Goal: Information Seeking & Learning: Learn about a topic

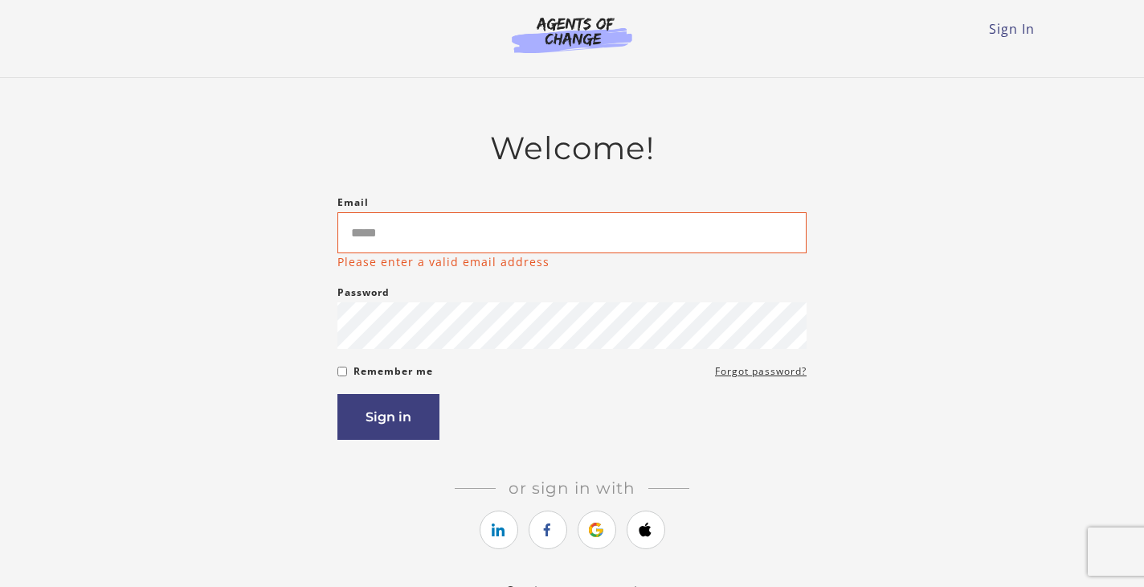
type input "**********"
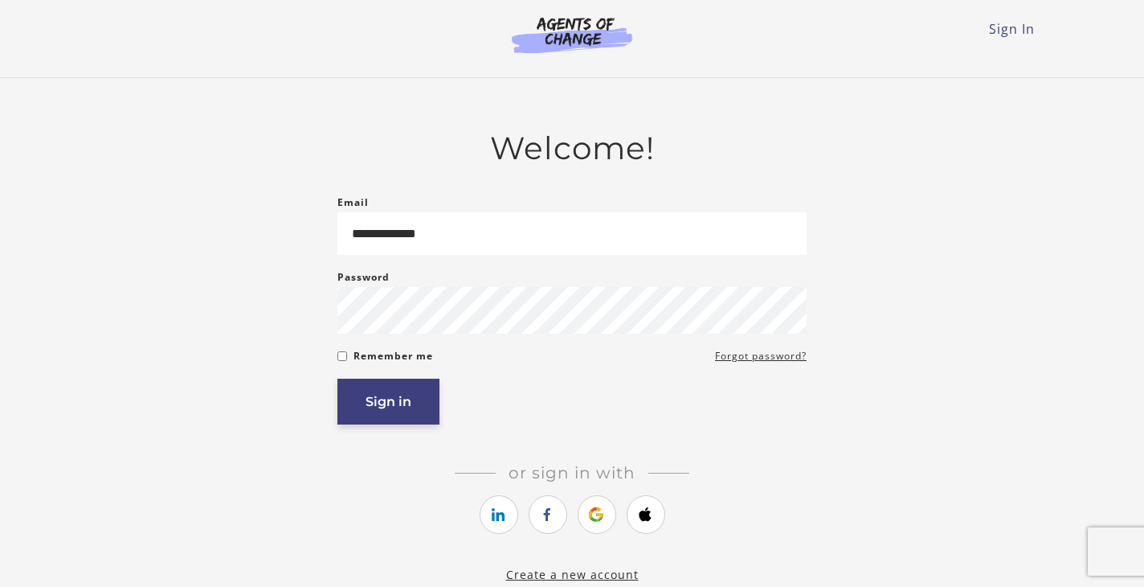
click at [402, 391] on button "Sign in" at bounding box center [389, 402] width 102 height 46
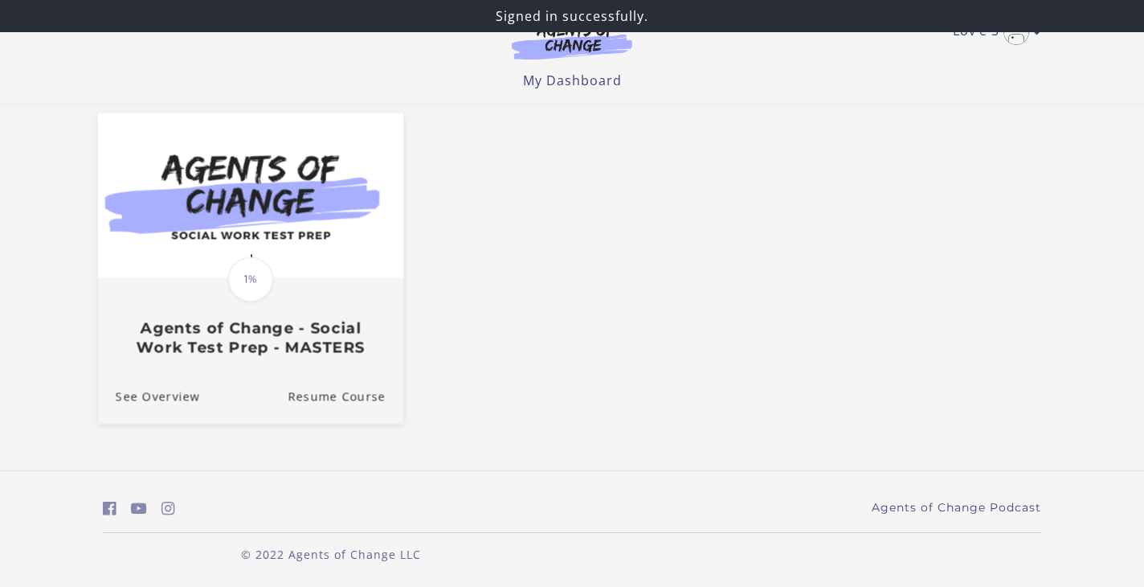
scroll to position [133, 0]
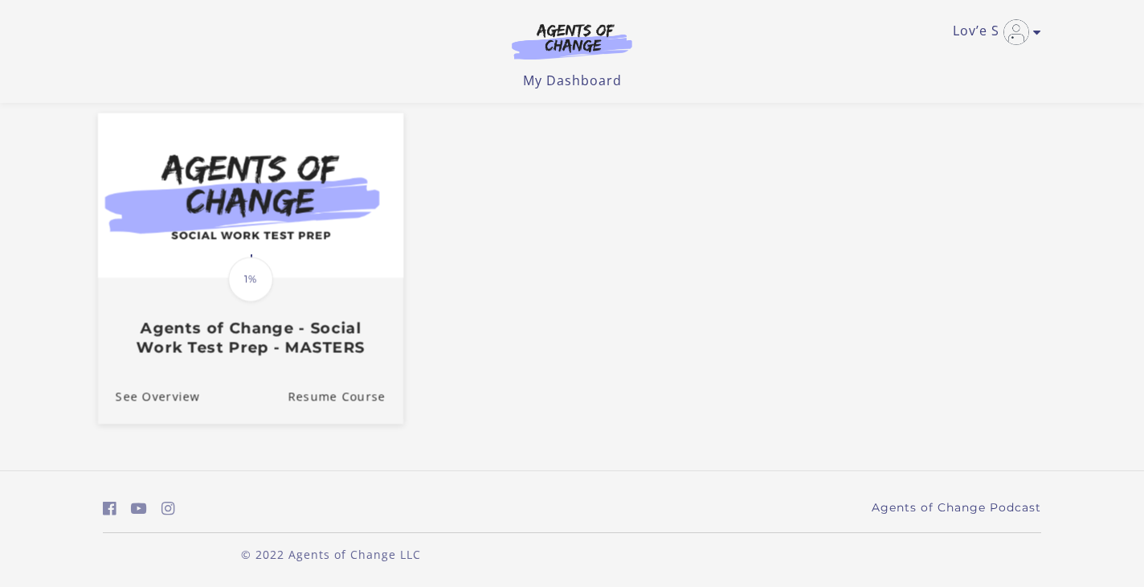
click at [243, 280] on span "1%" at bounding box center [250, 278] width 45 height 45
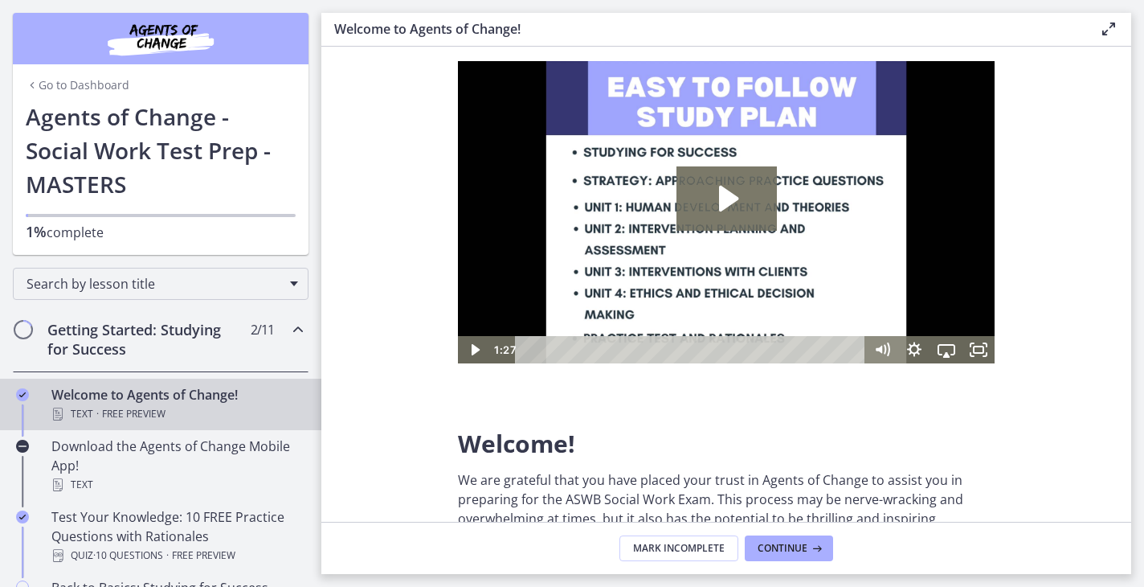
scroll to position [32, 0]
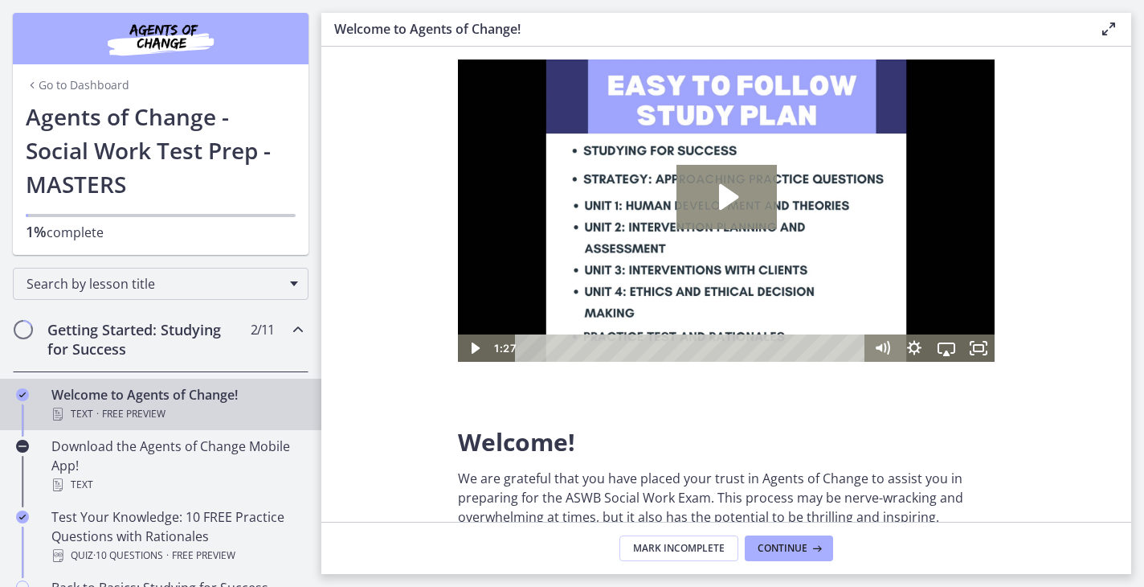
click at [733, 187] on icon "Play Video: c1o6hcmjueu5qasqsu00.mp4" at bounding box center [727, 197] width 100 height 64
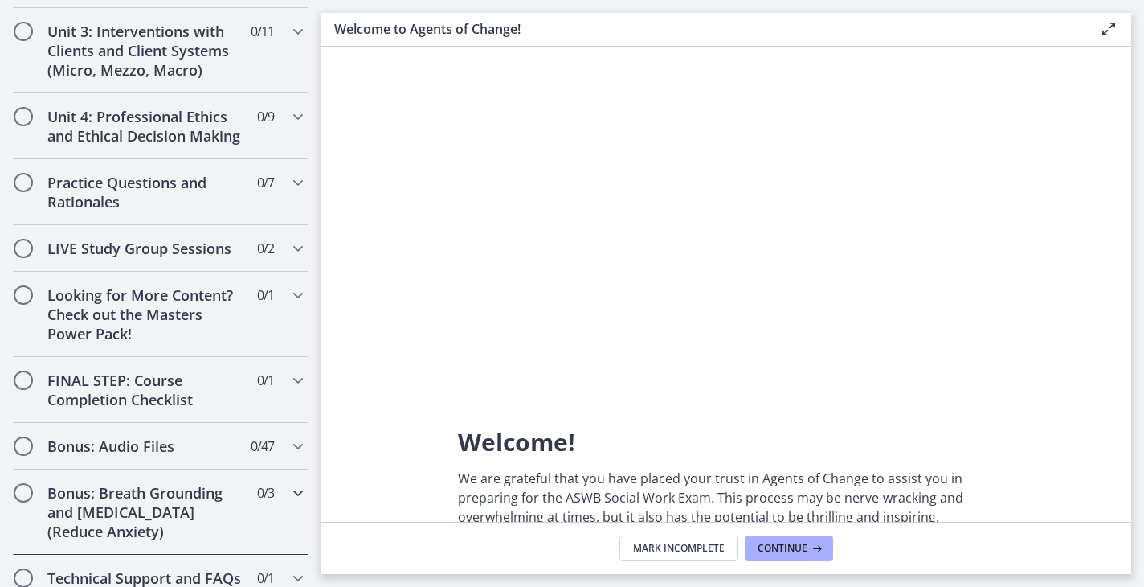
scroll to position [1222, 0]
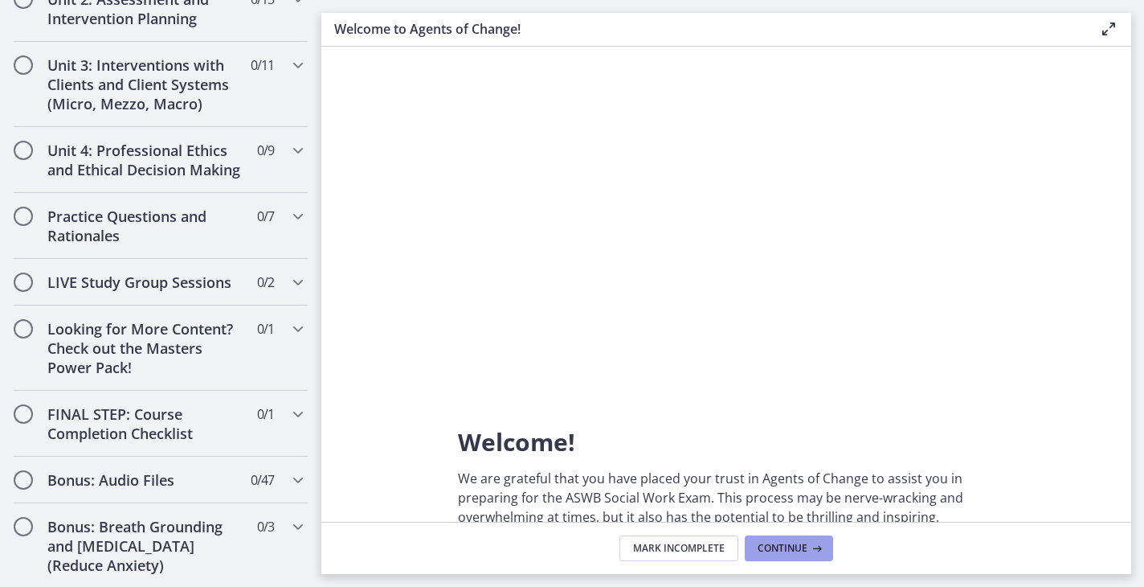
click at [796, 547] on span "Continue" at bounding box center [783, 548] width 50 height 13
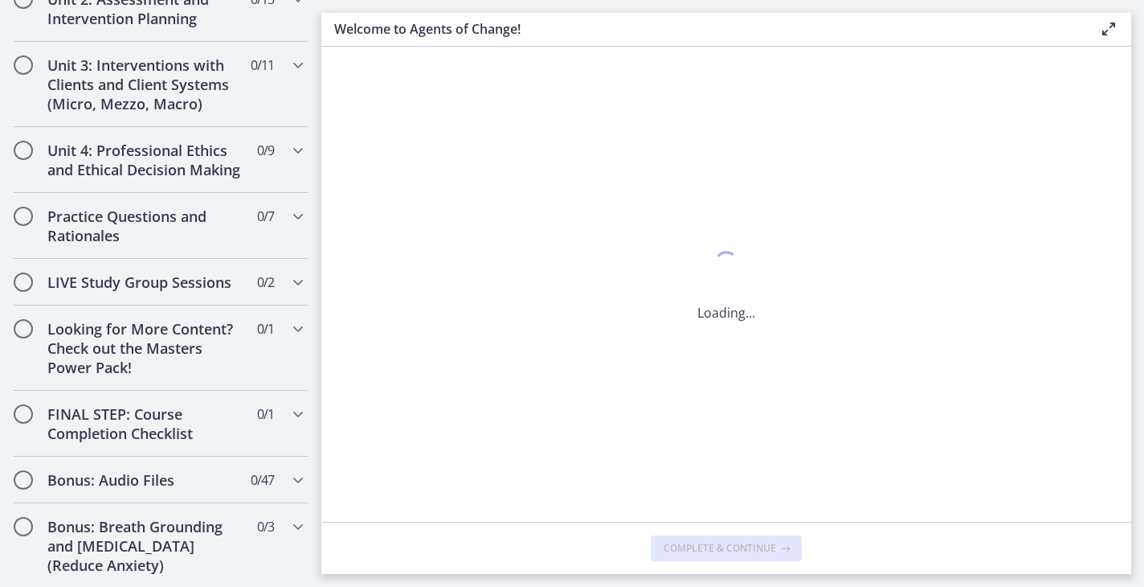
scroll to position [0, 0]
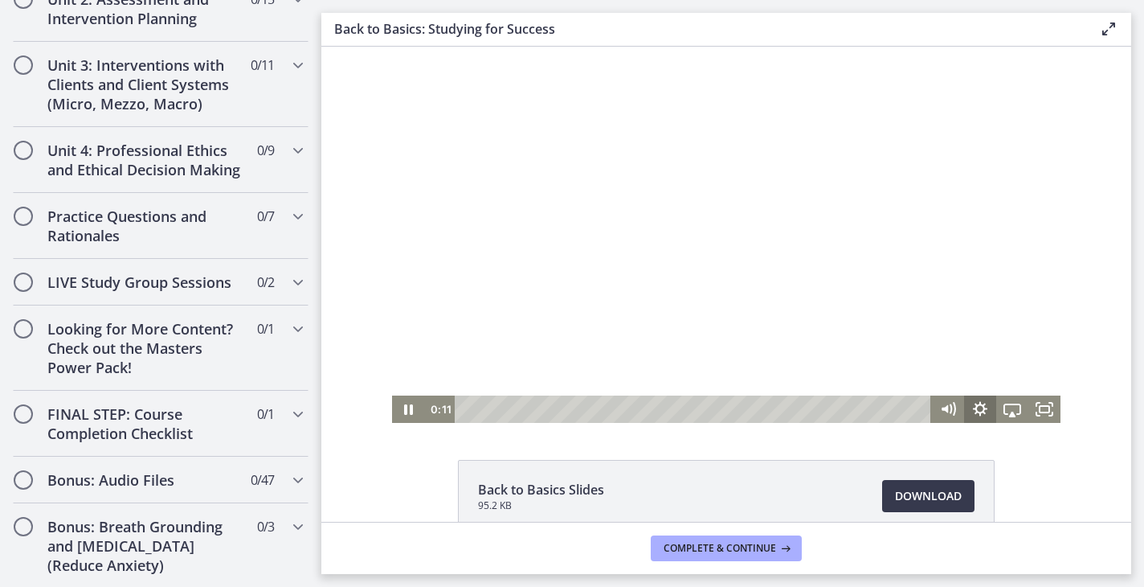
click at [988, 403] on icon "Show settings menu" at bounding box center [980, 408] width 32 height 27
click at [1009, 355] on span "Speed" at bounding box center [992, 354] width 40 height 27
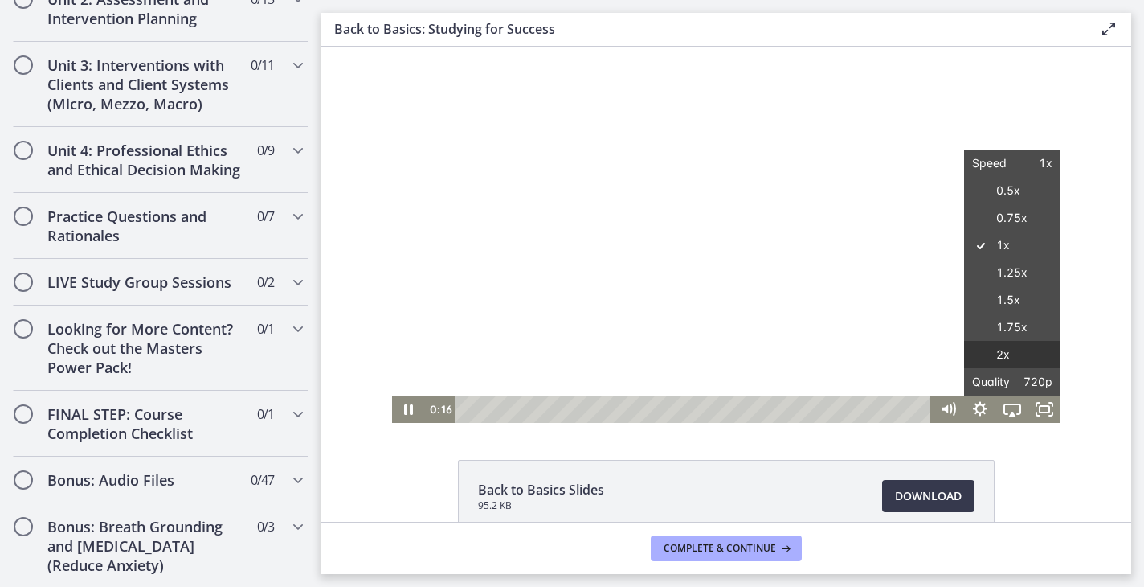
click at [1005, 350] on label "2x" at bounding box center [1012, 355] width 96 height 28
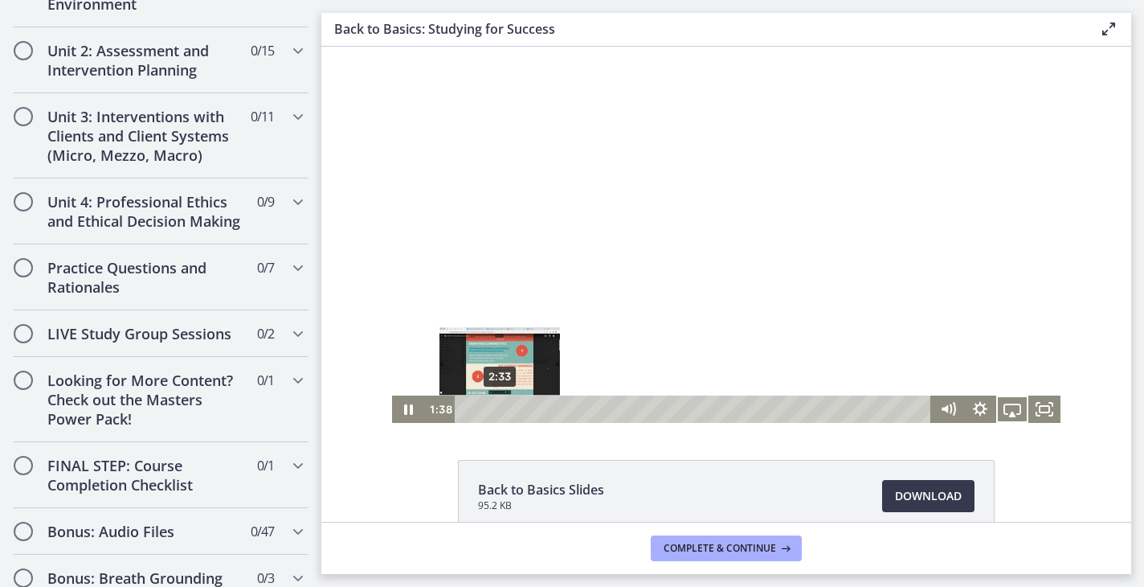
click at [500, 408] on div "2:33" at bounding box center [695, 408] width 457 height 27
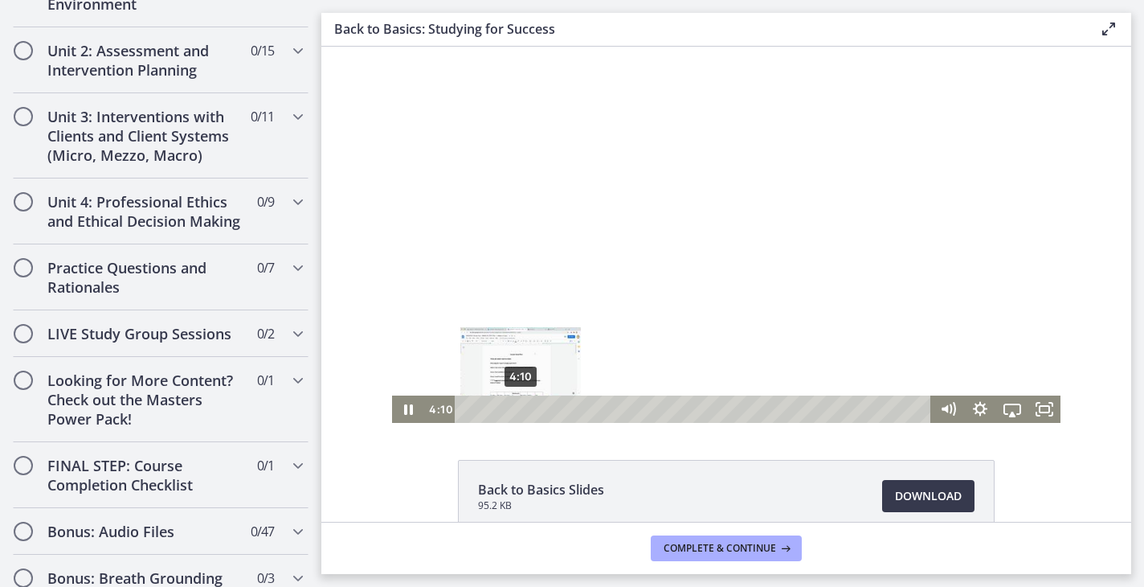
click at [521, 410] on div "4:10" at bounding box center [695, 408] width 457 height 27
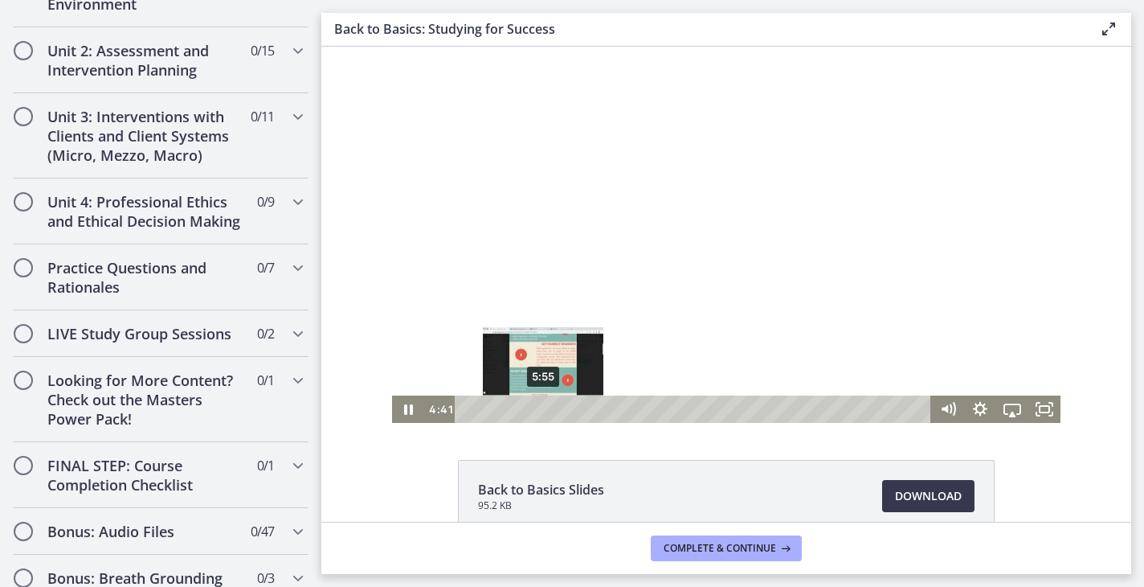
click at [543, 409] on div "5:55" at bounding box center [695, 408] width 457 height 27
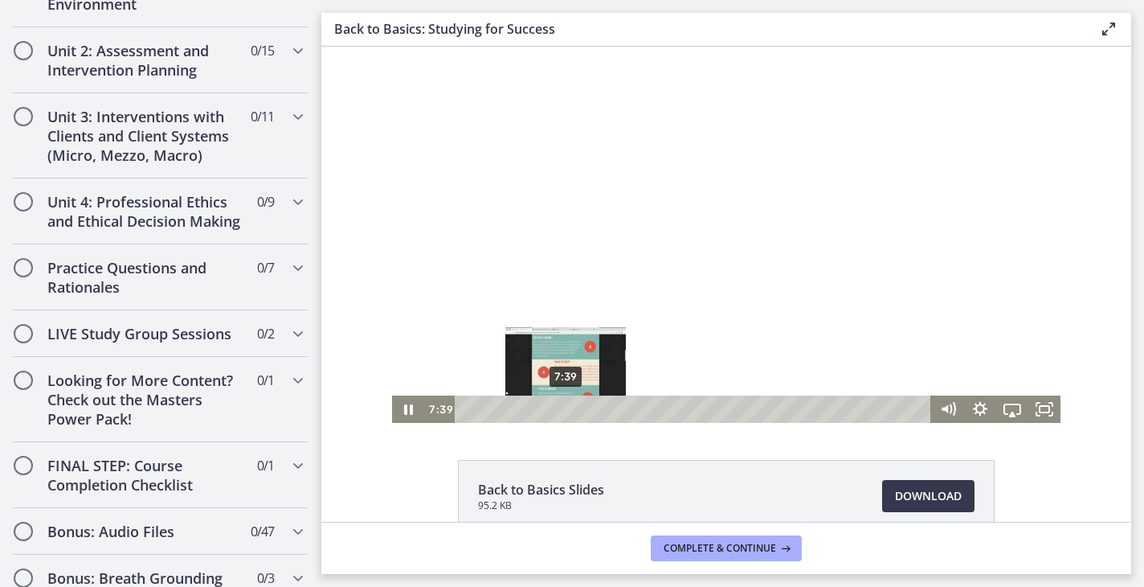
click at [566, 407] on div "7:39" at bounding box center [695, 408] width 457 height 27
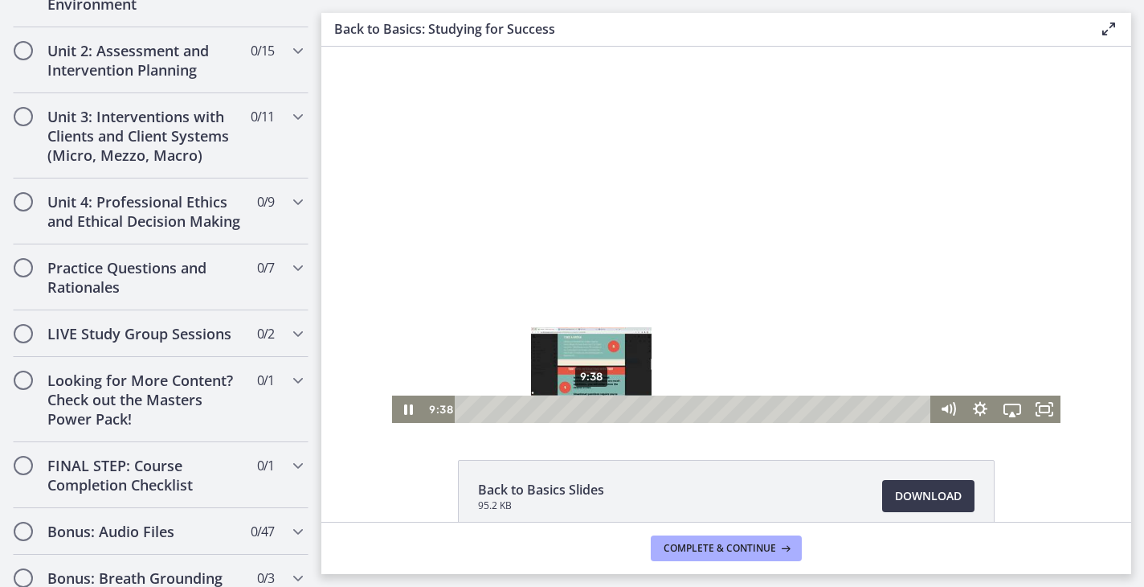
click at [591, 406] on div "9:38" at bounding box center [695, 408] width 457 height 27
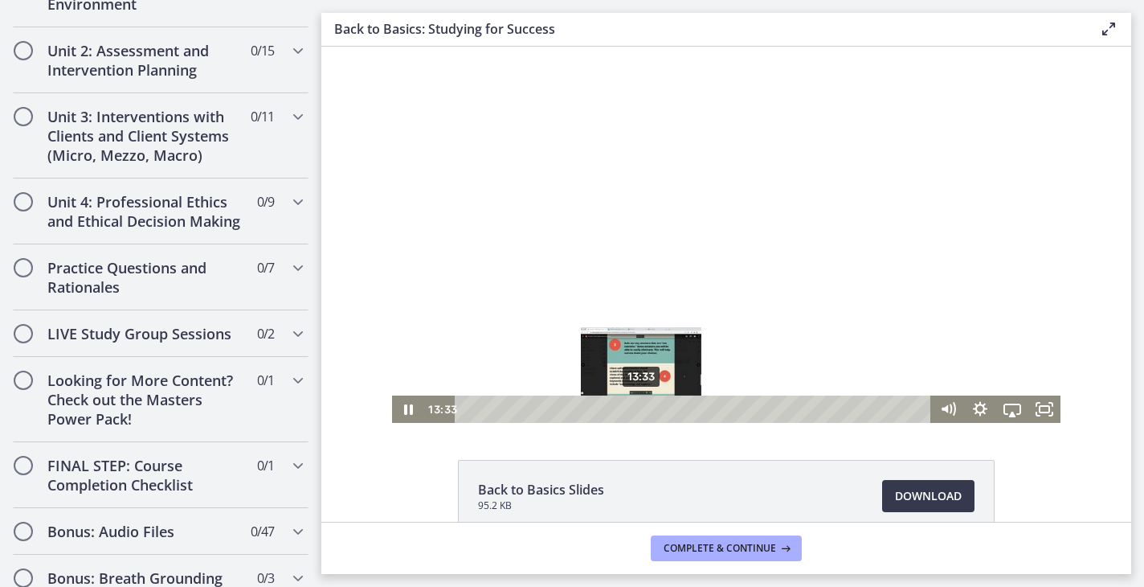
click at [642, 407] on div "13:33" at bounding box center [695, 408] width 457 height 27
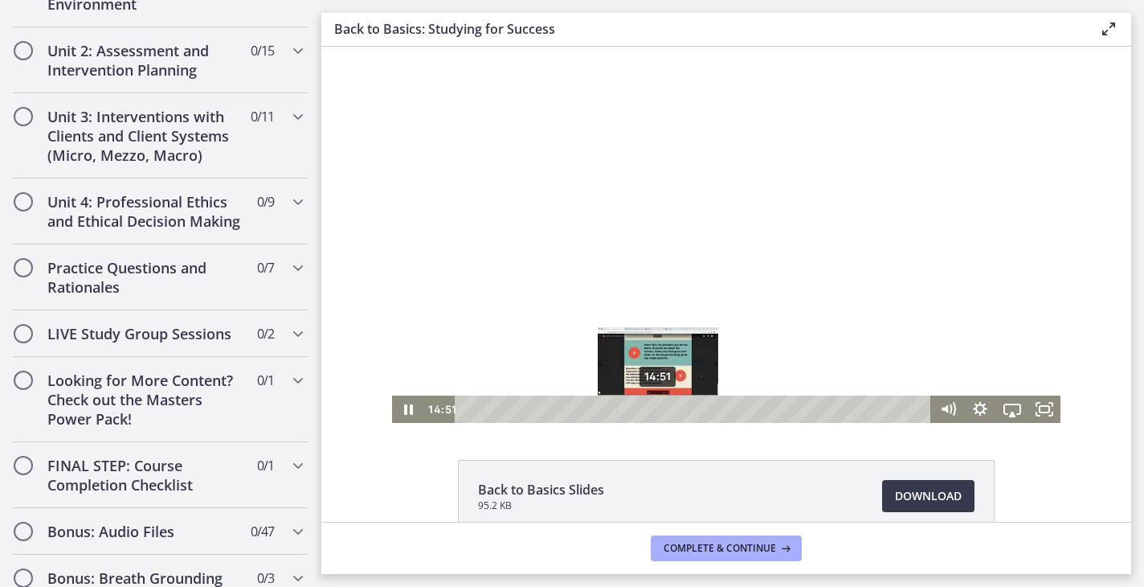
click at [659, 407] on div "14:51" at bounding box center [695, 408] width 457 height 27
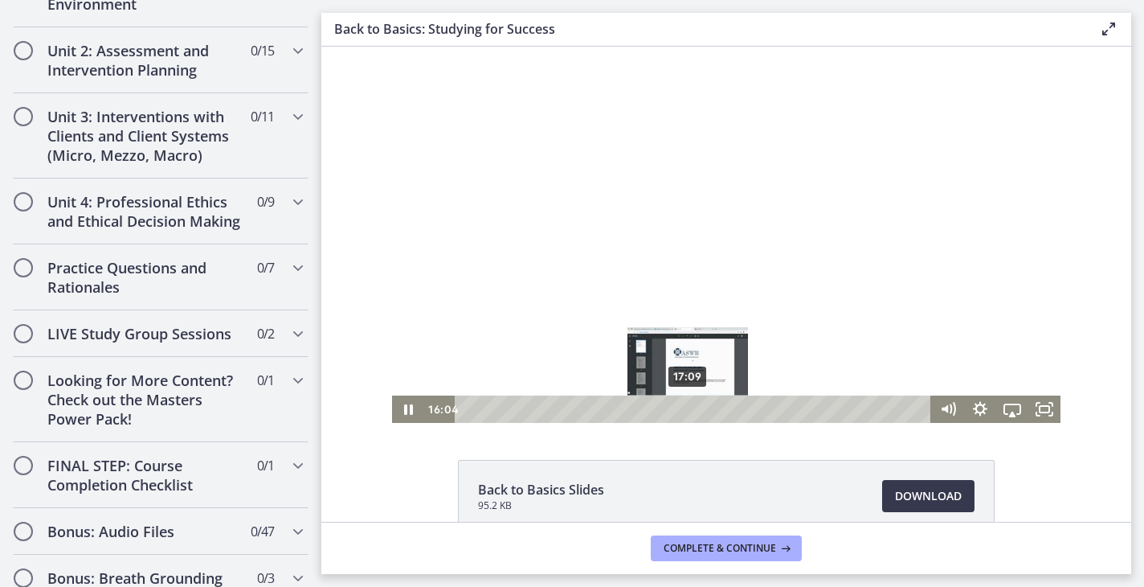
click at [689, 409] on div "17:09" at bounding box center [695, 408] width 457 height 27
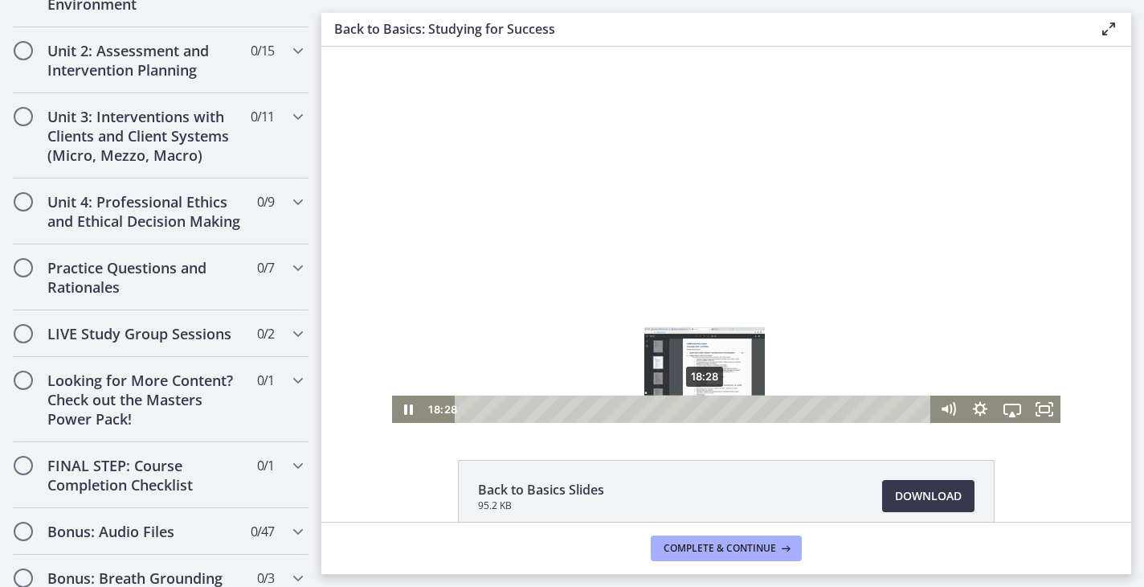
click at [706, 409] on div "18:28" at bounding box center [695, 408] width 457 height 27
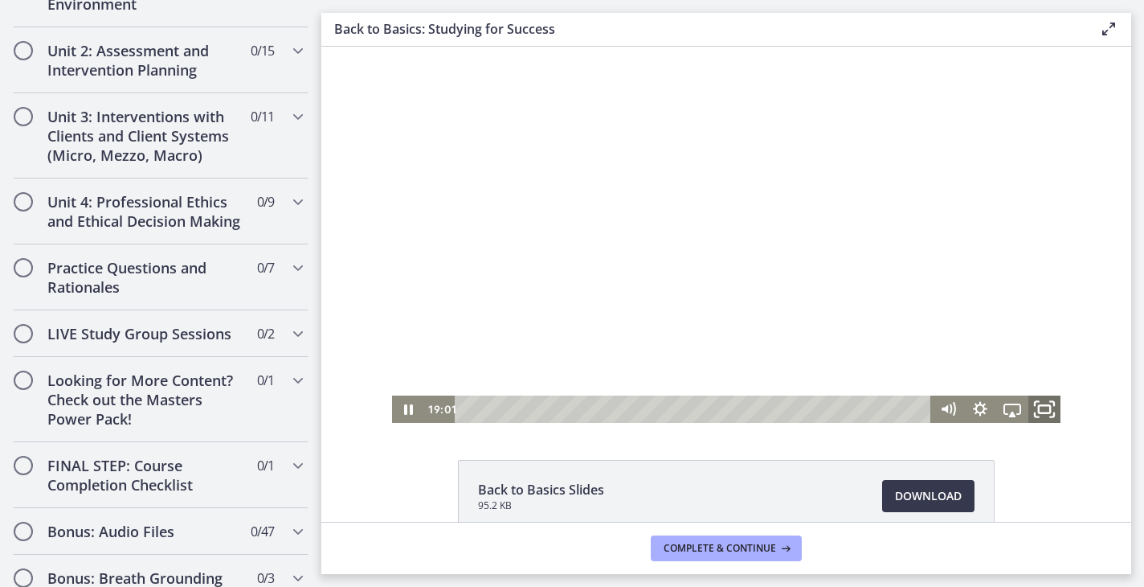
click at [1048, 411] on icon "Fullscreen" at bounding box center [1044, 409] width 39 height 33
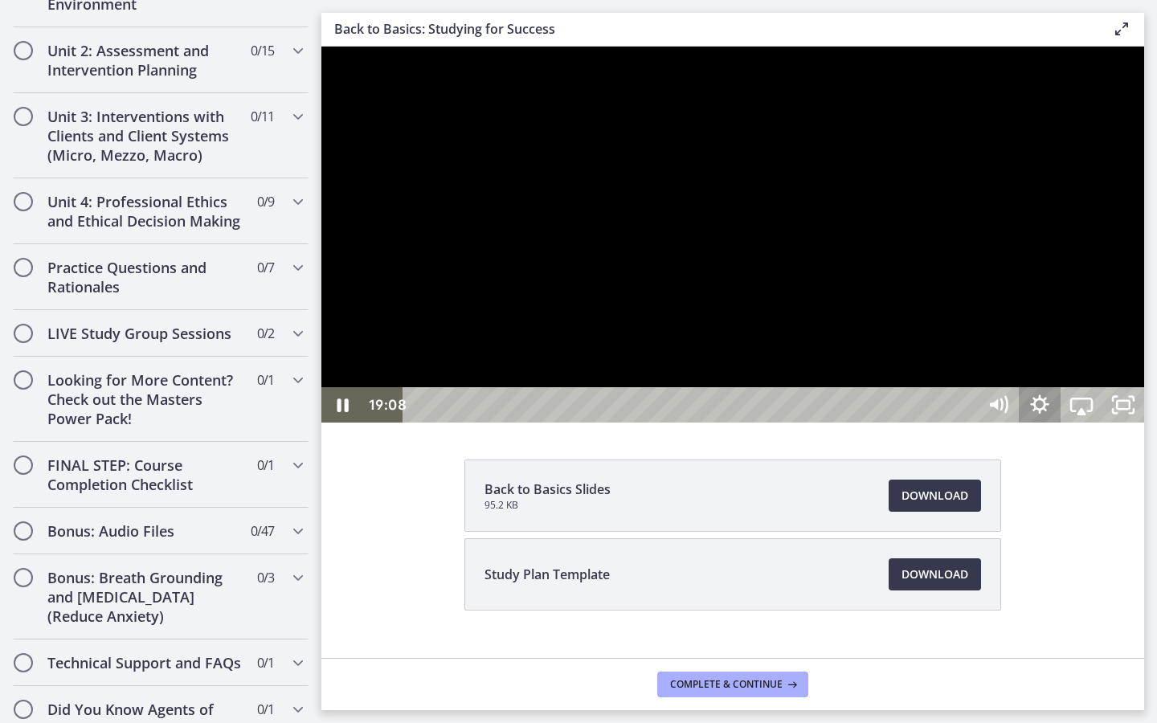
click at [1061, 423] on icon "Show settings menu" at bounding box center [1040, 404] width 42 height 35
click at [1082, 352] on span "Speed" at bounding box center [1055, 334] width 52 height 35
click at [1144, 317] on label "1.75x" at bounding box center [1081, 298] width 125 height 37
drag, startPoint x: 805, startPoint y: 428, endPoint x: 761, endPoint y: 415, distance: 46.0
click at [761, 415] on div at bounding box center [732, 235] width 823 height 376
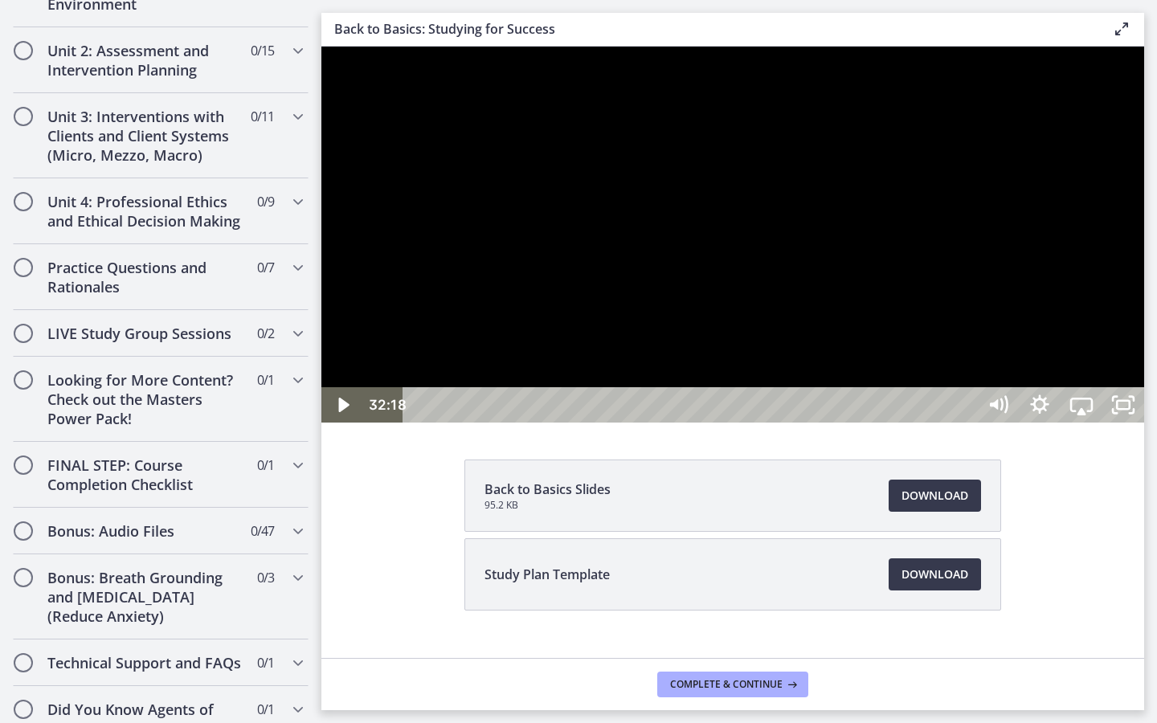
click at [761, 420] on div at bounding box center [732, 235] width 823 height 376
click at [795, 423] on div at bounding box center [732, 235] width 823 height 376
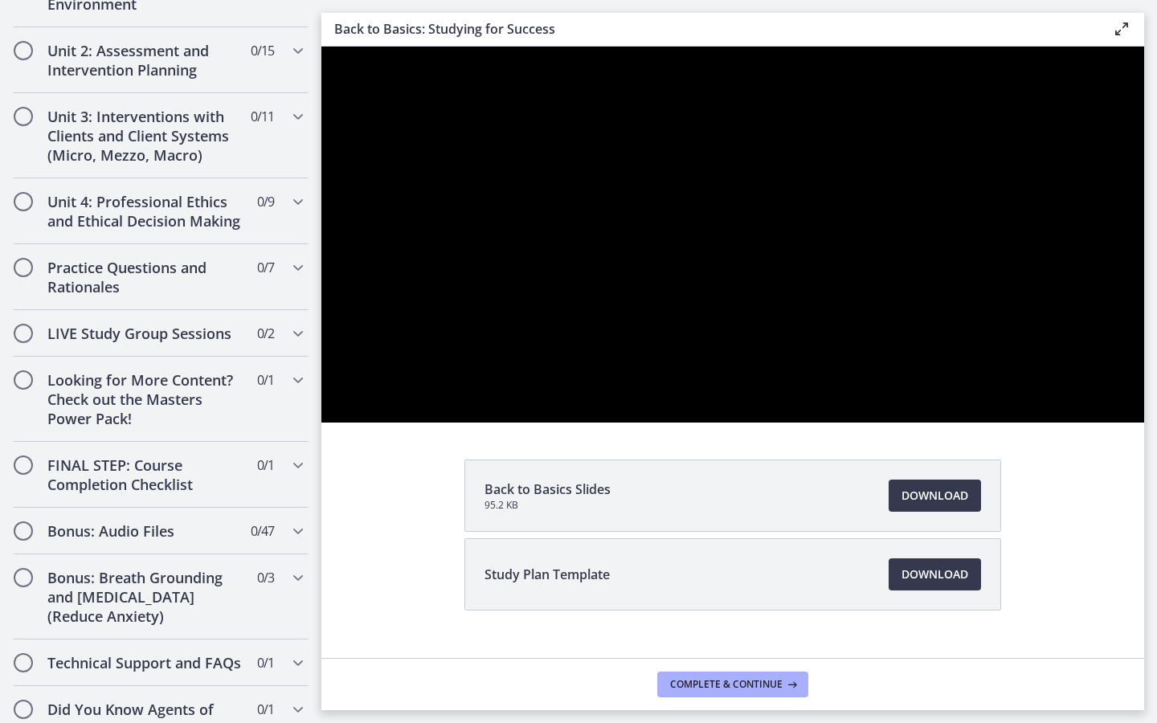
click at [795, 423] on div at bounding box center [732, 235] width 823 height 376
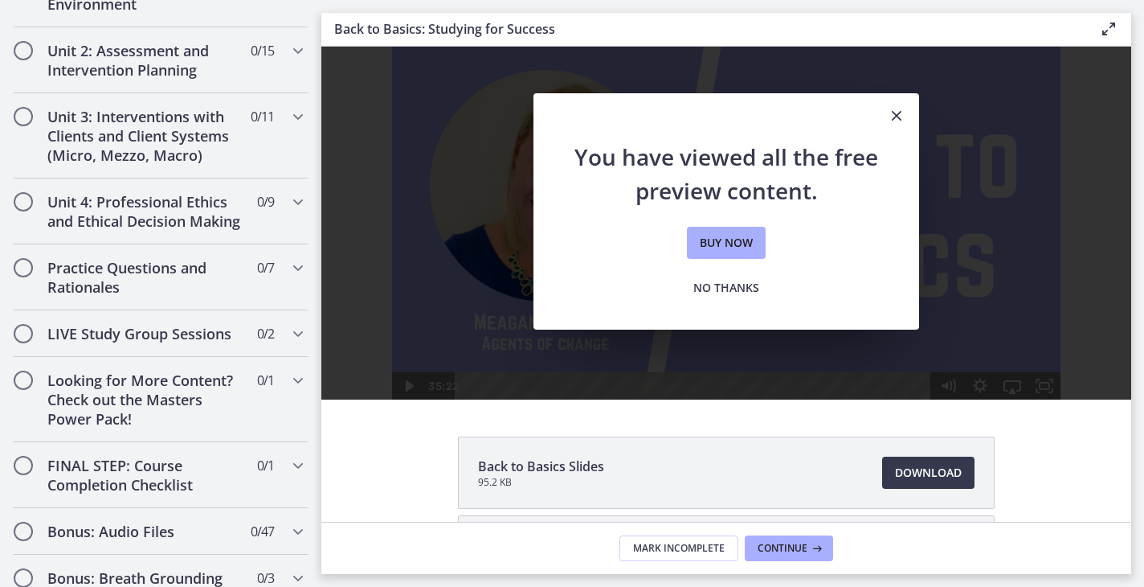
scroll to position [21, 0]
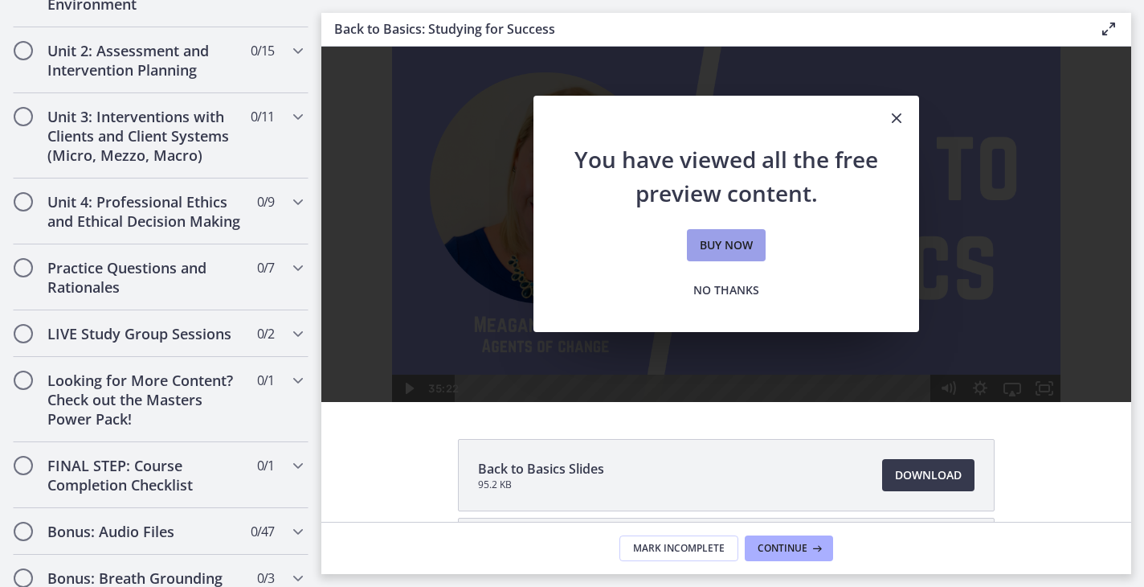
click at [725, 248] on span "Buy now" at bounding box center [726, 244] width 53 height 19
